Goal: Task Accomplishment & Management: Manage account settings

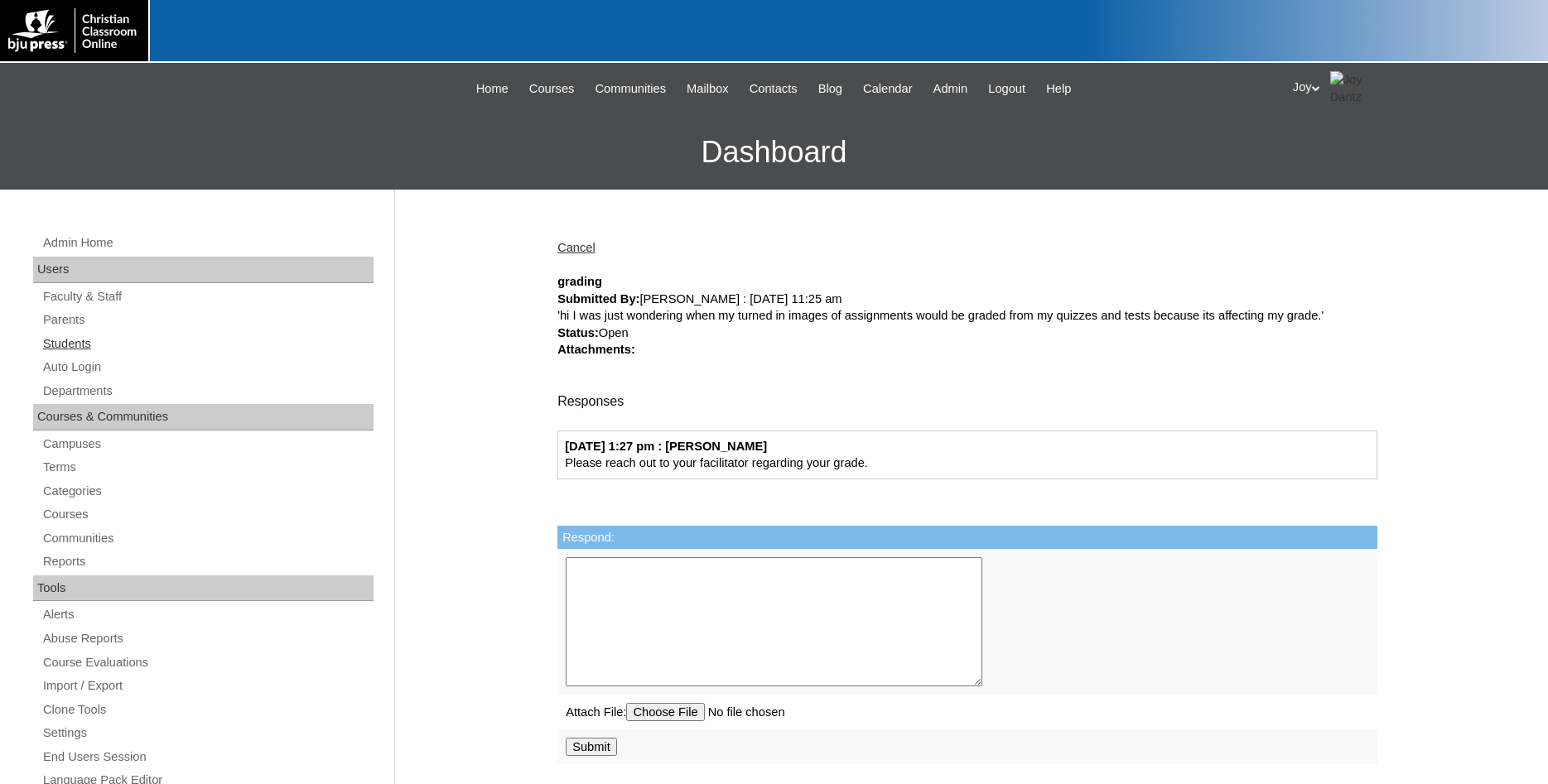
click at [77, 345] on link "Students" at bounding box center [207, 344] width 332 height 21
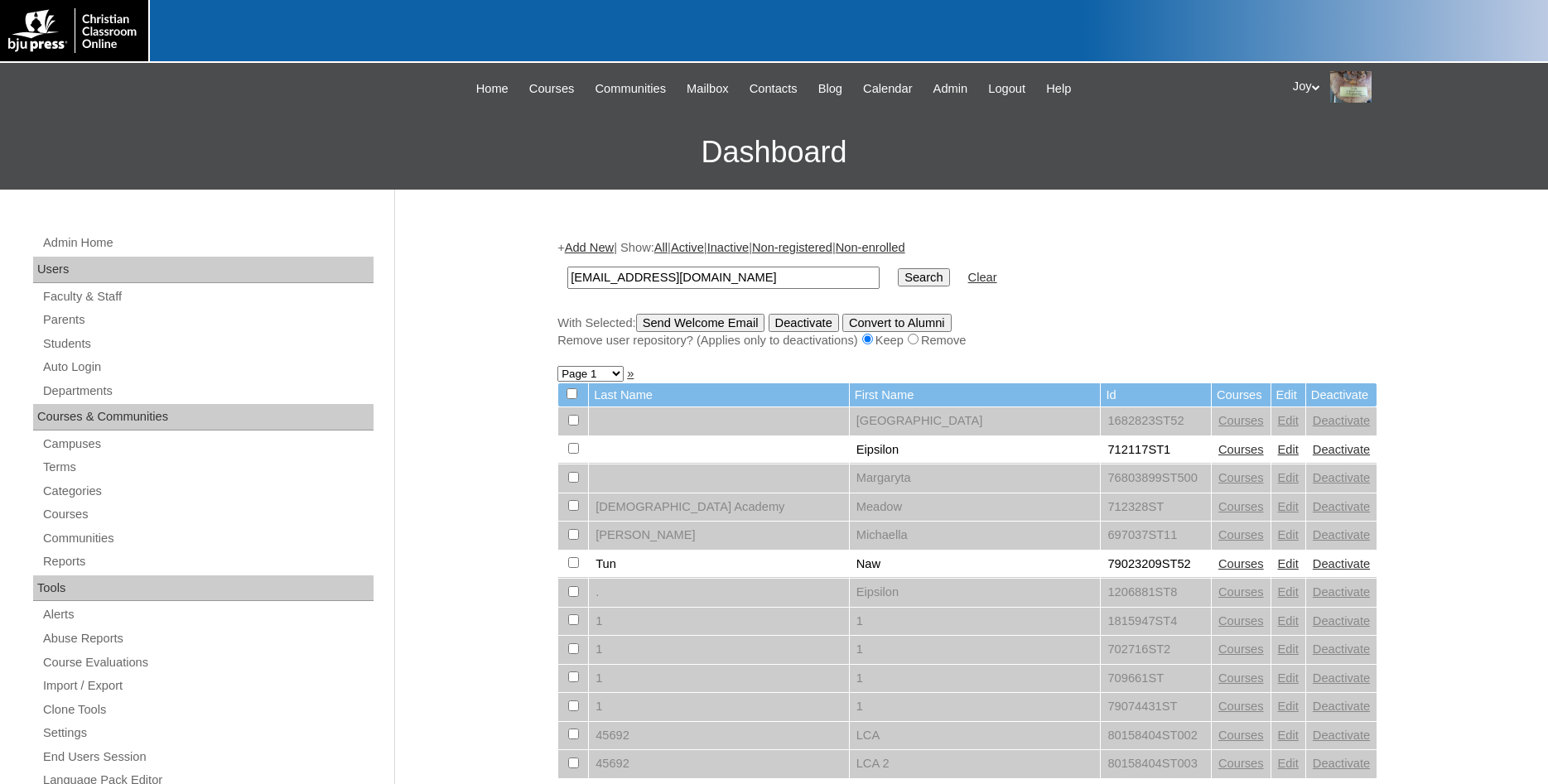
type input "lydiameleta@gmail.com"
click at [898, 269] on input "Search" at bounding box center [924, 277] width 51 height 18
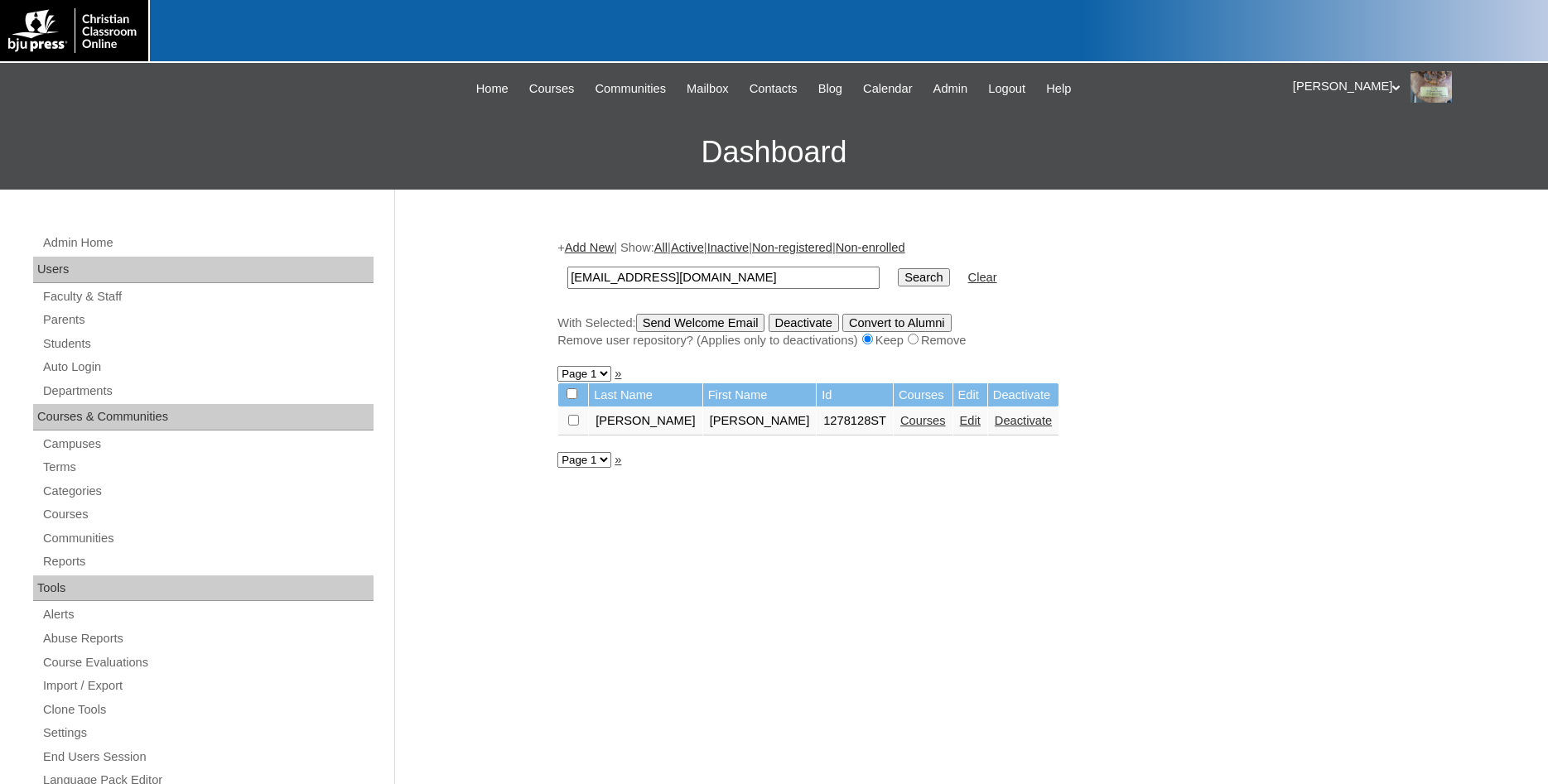
click at [900, 422] on link "Courses" at bounding box center [923, 421] width 45 height 13
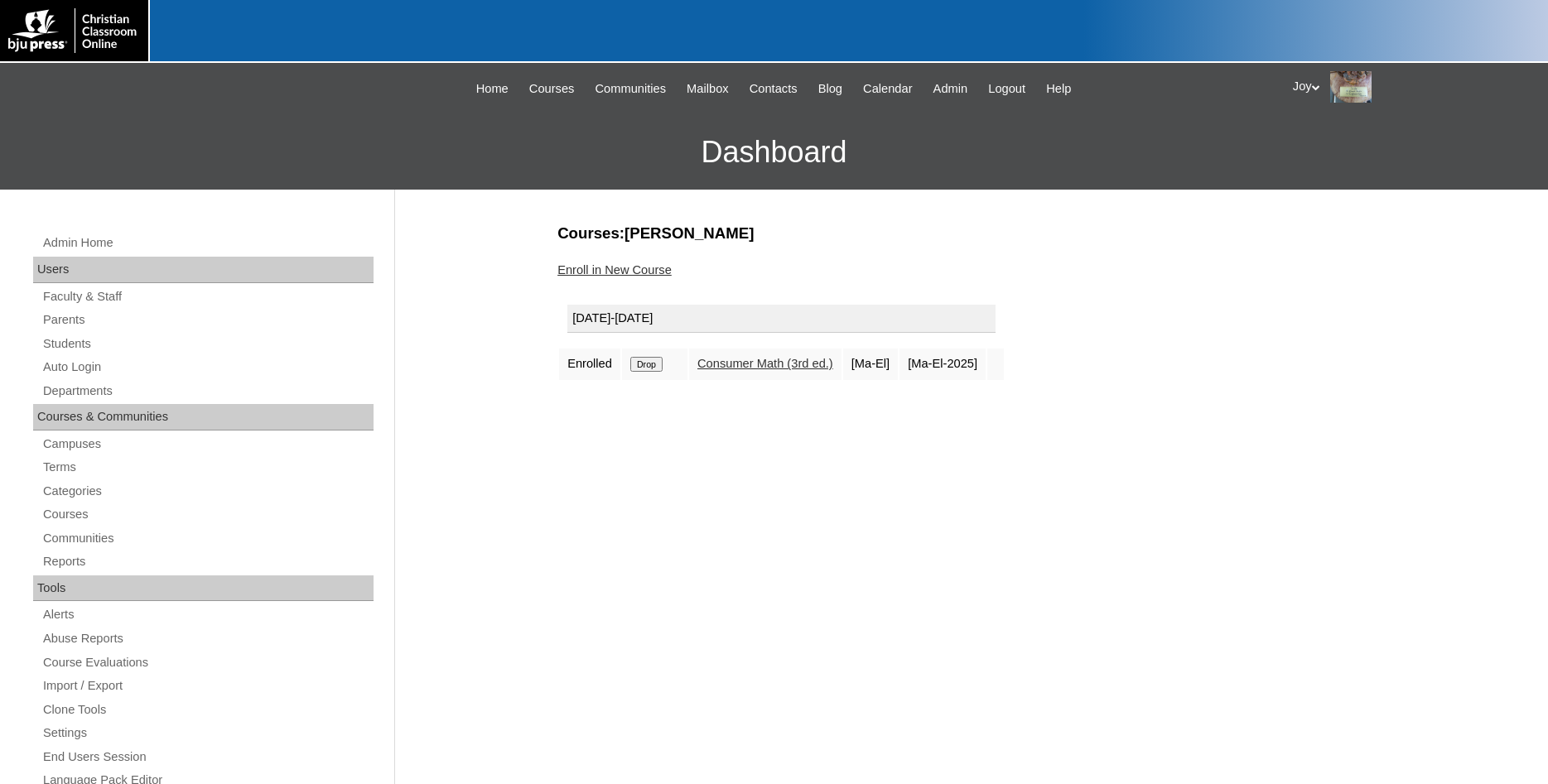
click at [657, 273] on link "Enroll in New Course" at bounding box center [614, 270] width 114 height 13
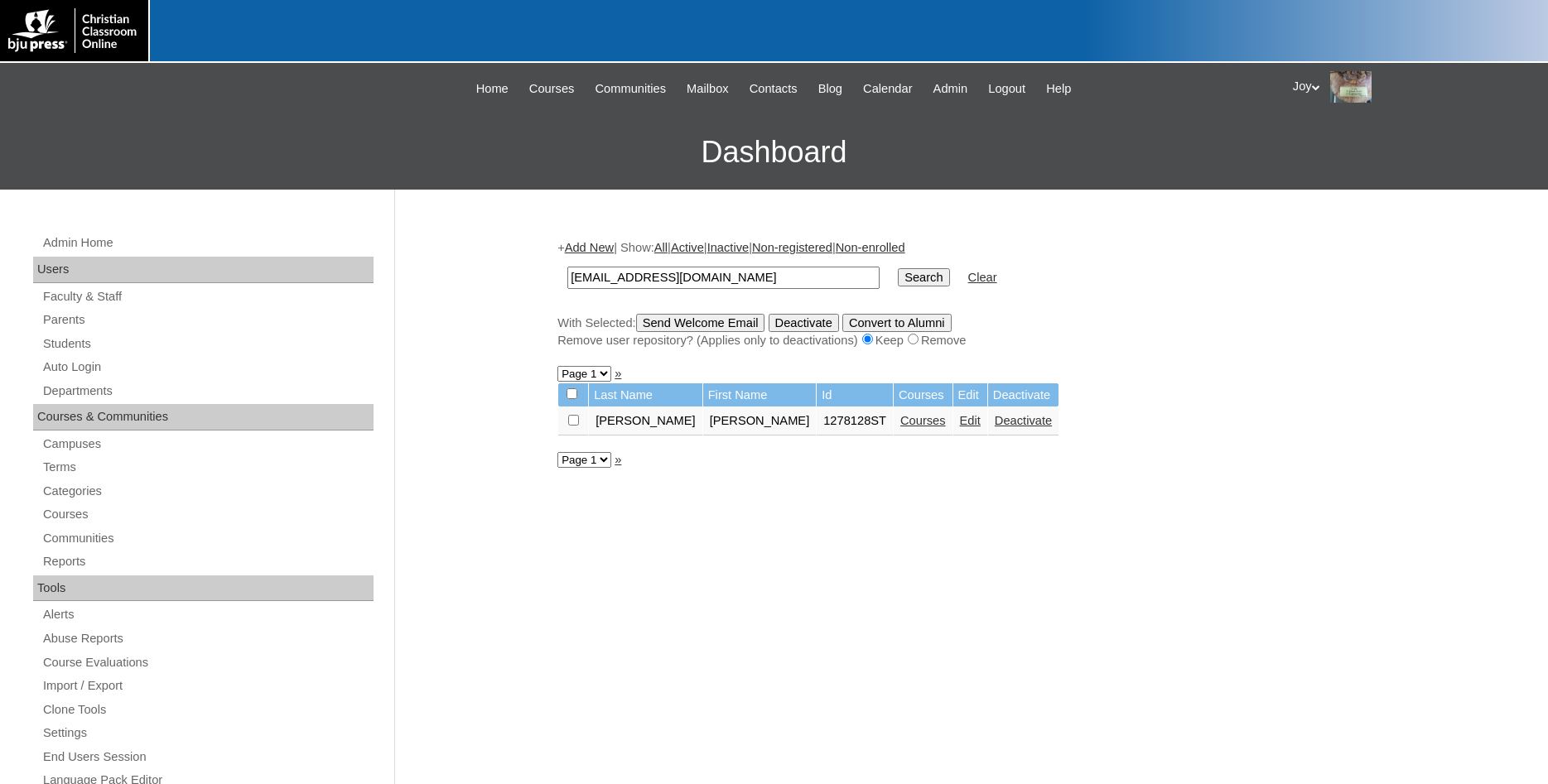
click at [959, 427] on link "Edit" at bounding box center [970, 421] width 21 height 13
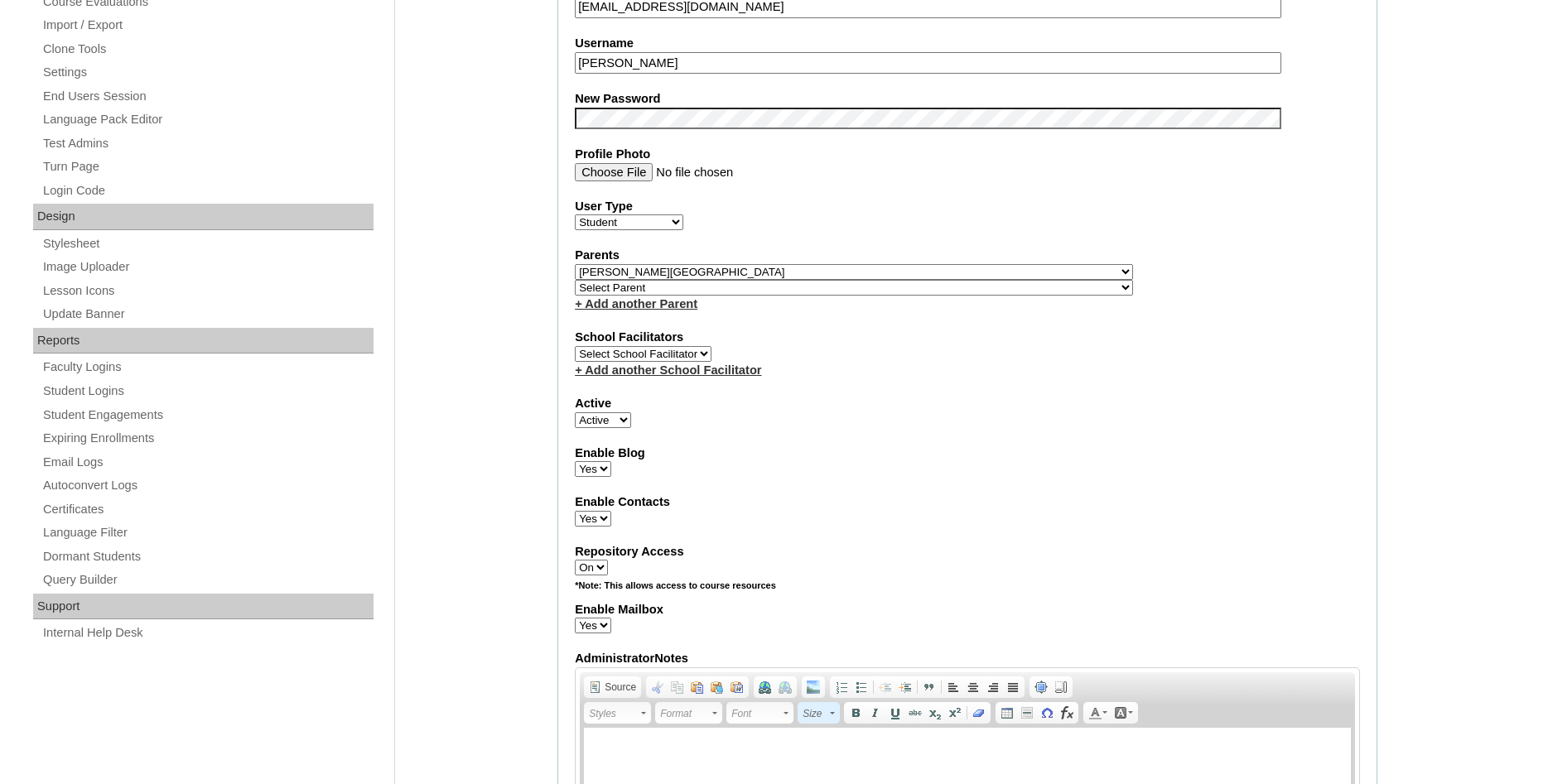
scroll to position [591, 0]
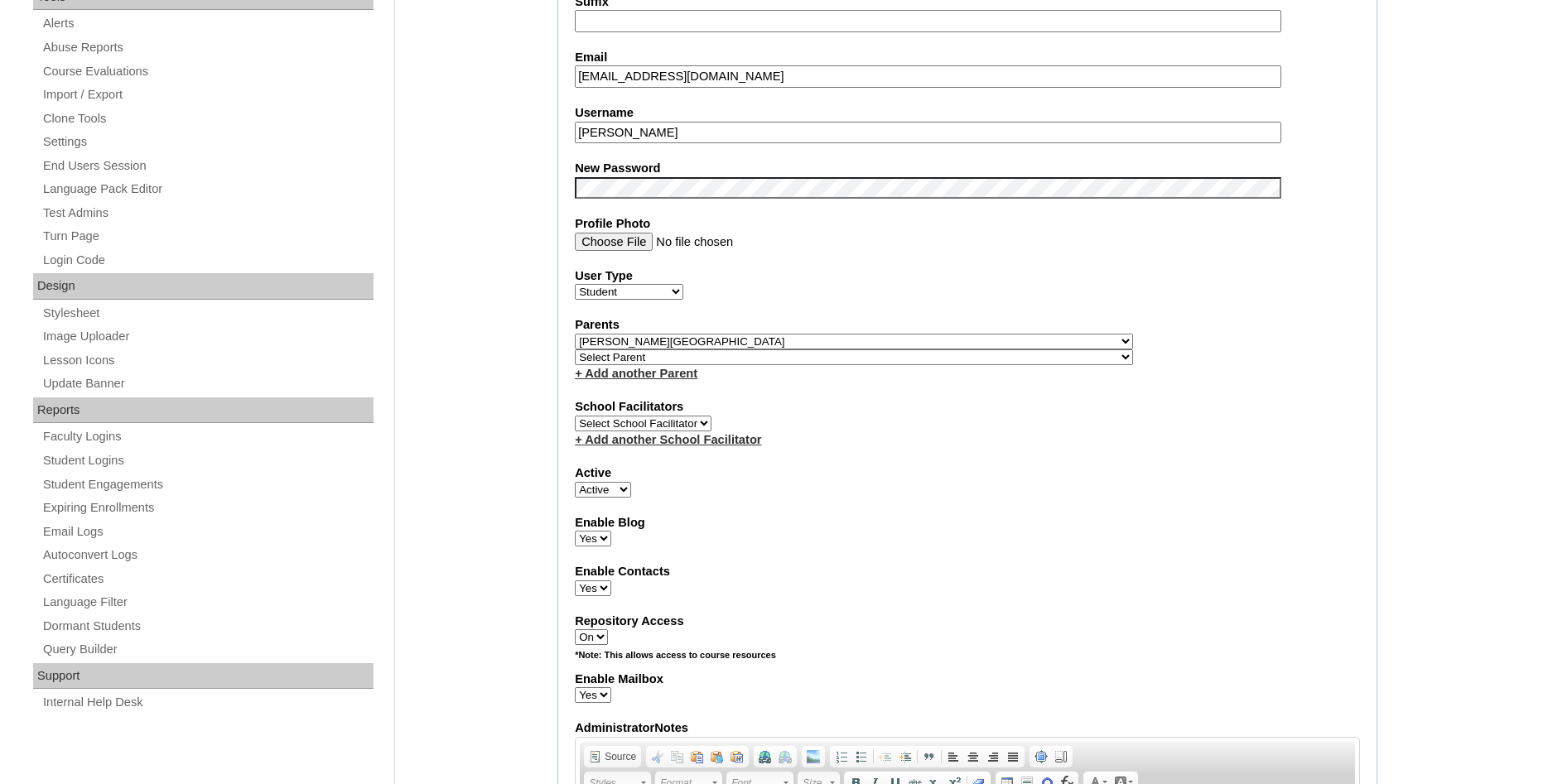
drag, startPoint x: 741, startPoint y: 130, endPoint x: 453, endPoint y: 130, distance: 288.0
click at [574, 130] on input "[PERSON_NAME]" at bounding box center [927, 133] width 707 height 23
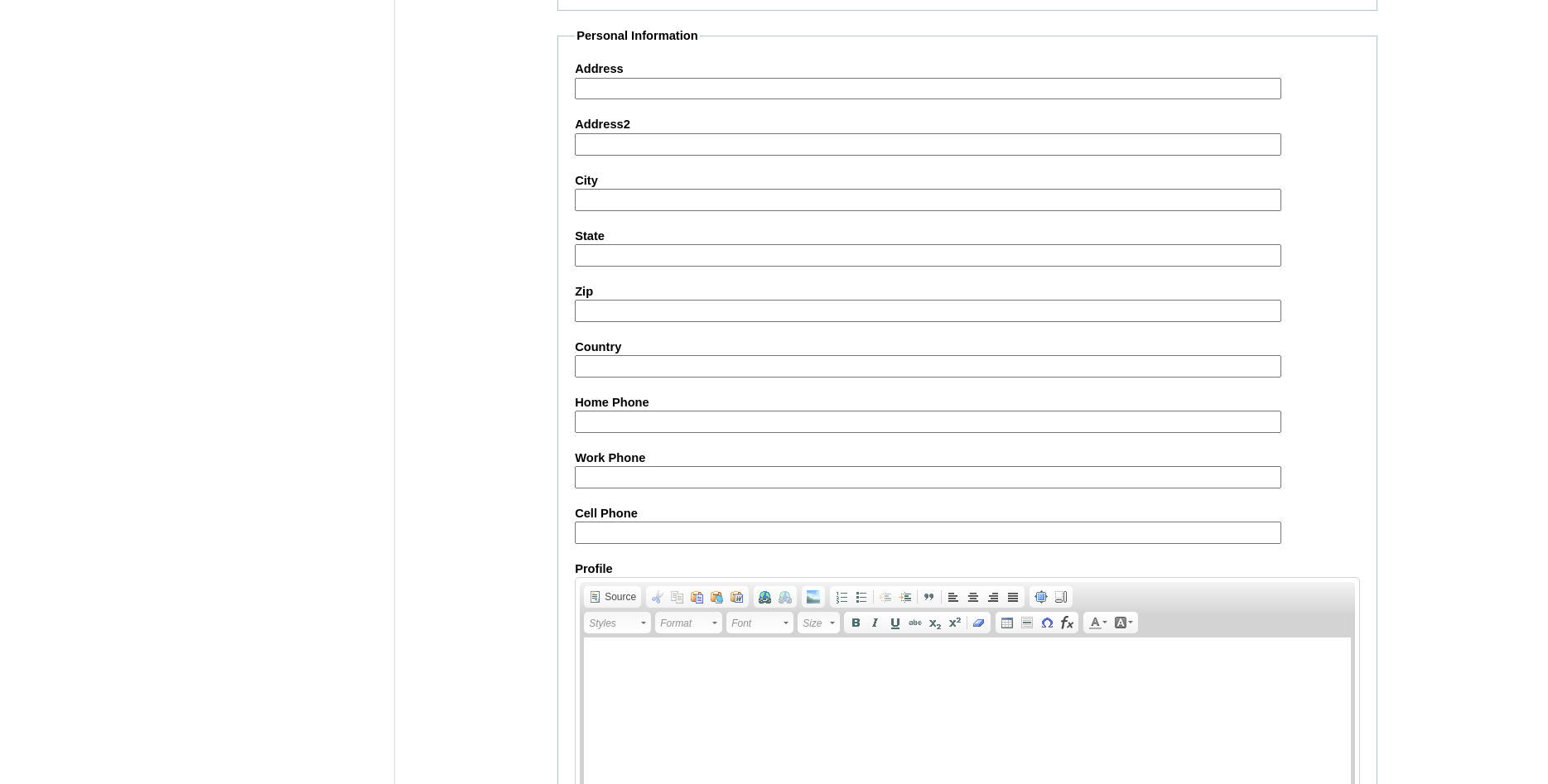
scroll to position [1768, 0]
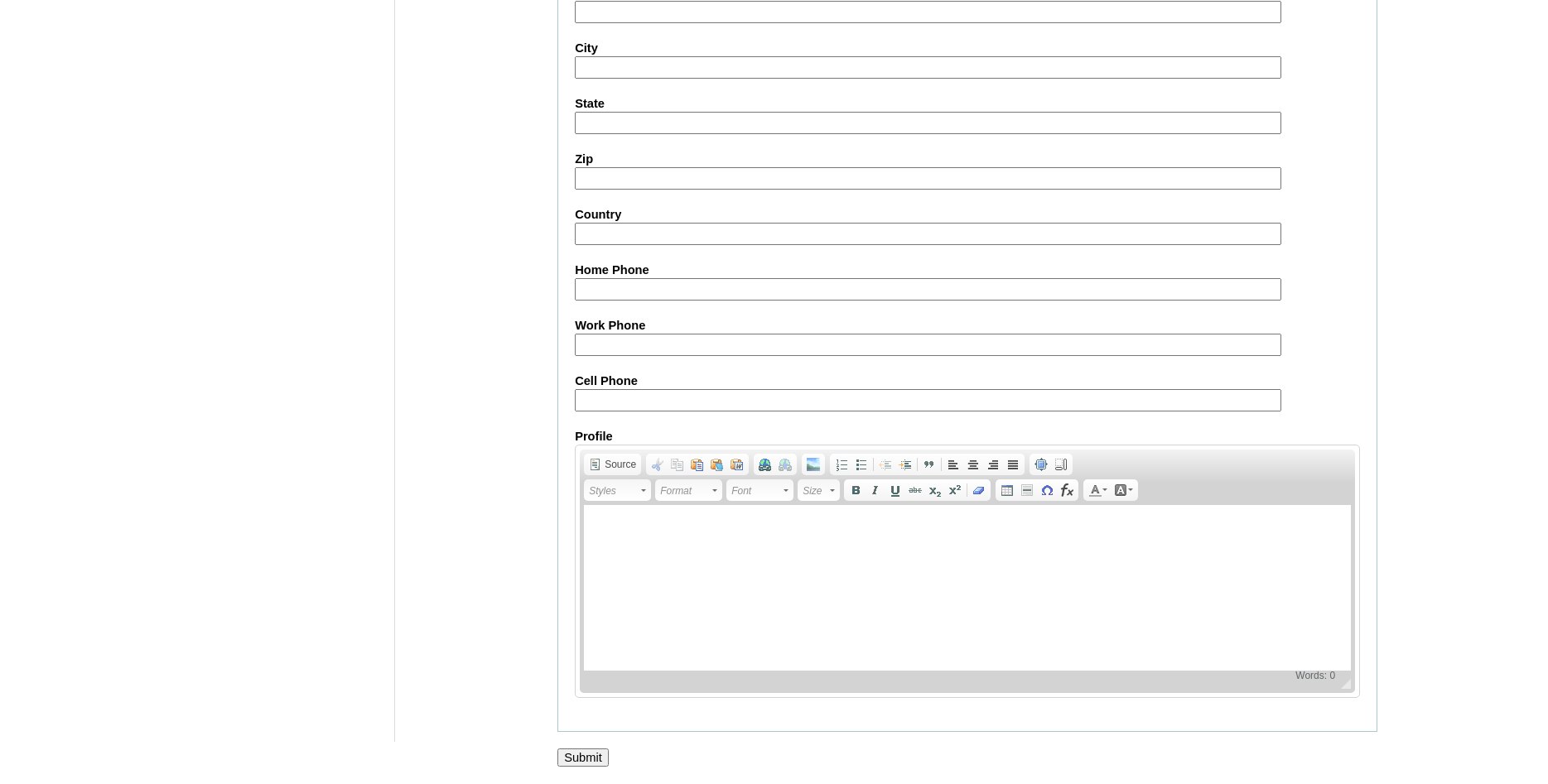
click at [591, 749] on input "Submit" at bounding box center [583, 757] width 51 height 18
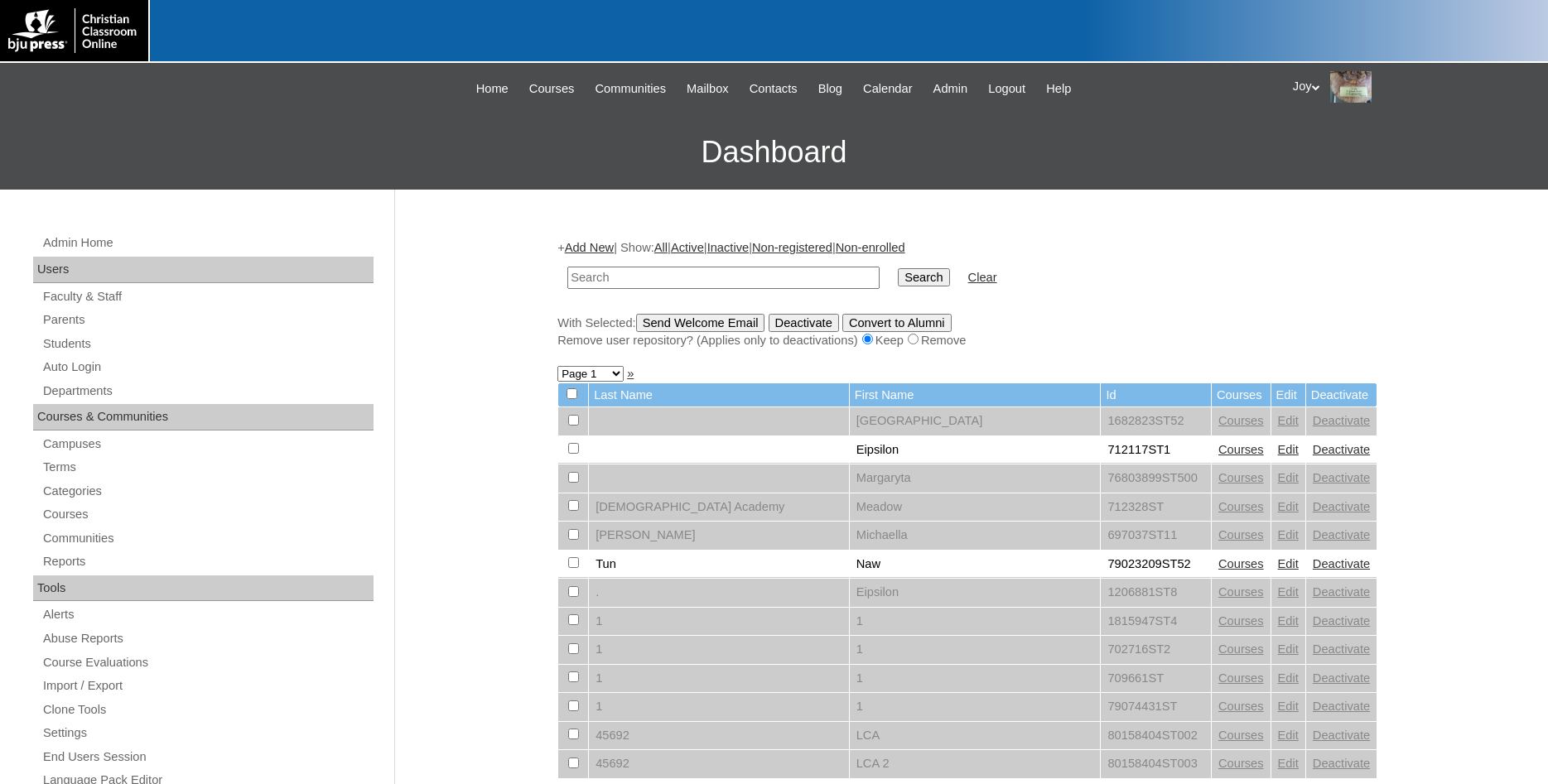
paste input "[PERSON_NAME]"
type input "[PERSON_NAME]"
click at [905, 272] on input "Search" at bounding box center [924, 277] width 51 height 18
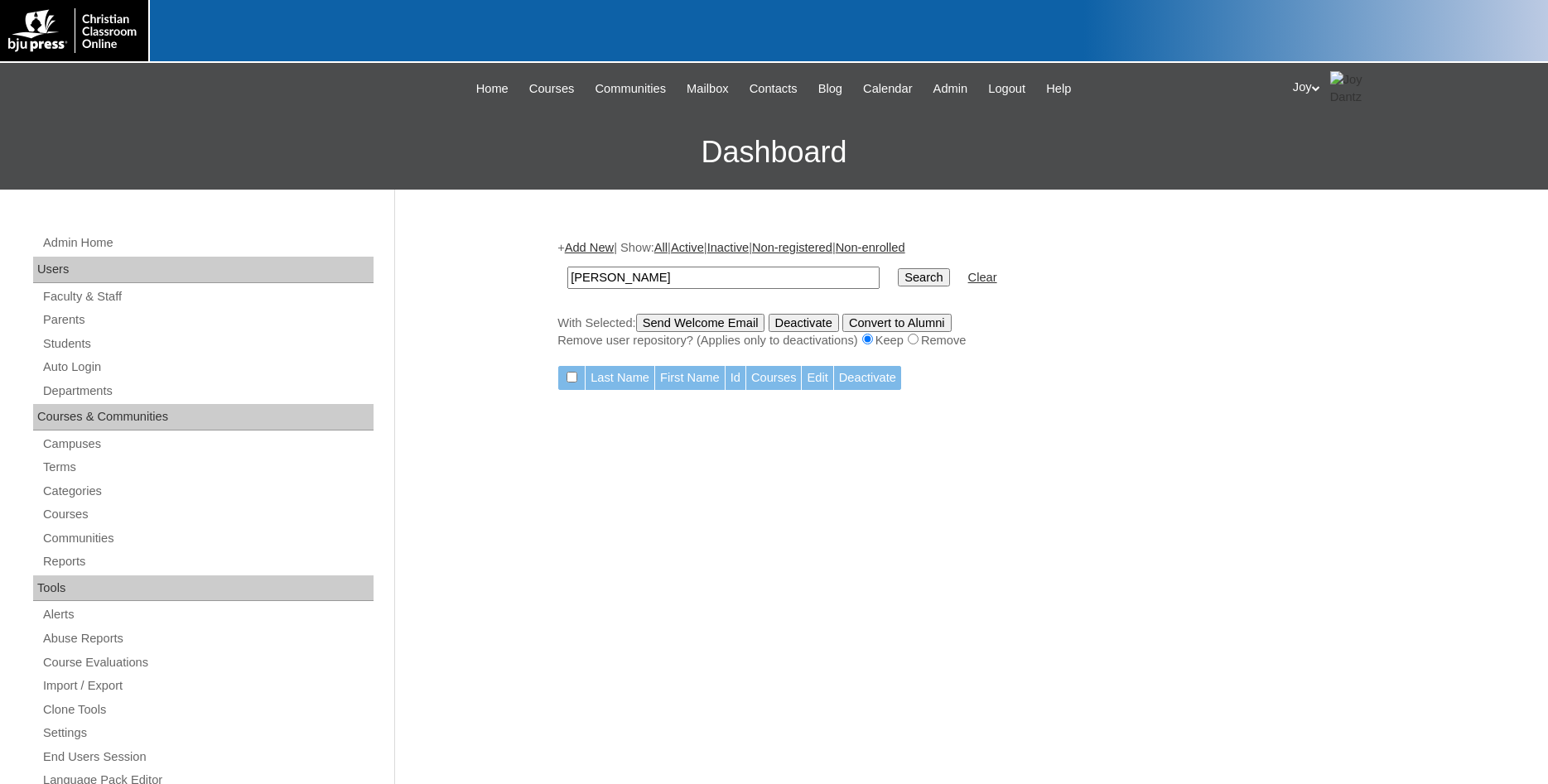
drag, startPoint x: 748, startPoint y: 287, endPoint x: 429, endPoint y: 281, distance: 319.1
click at [568, 282] on input "[PERSON_NAME]" at bounding box center [724, 278] width 312 height 23
